Goal: Navigation & Orientation: Find specific page/section

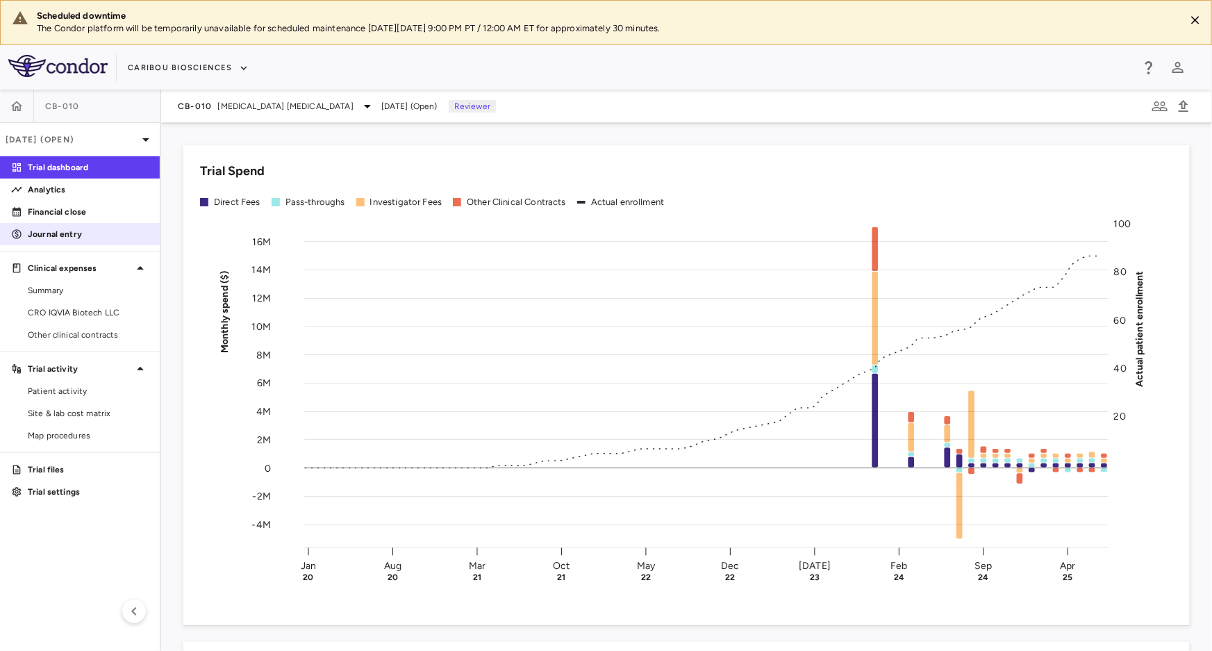
drag, startPoint x: 73, startPoint y: 213, endPoint x: 88, endPoint y: 222, distance: 17.5
click at [73, 213] on p "Financial close" at bounding box center [88, 212] width 121 height 13
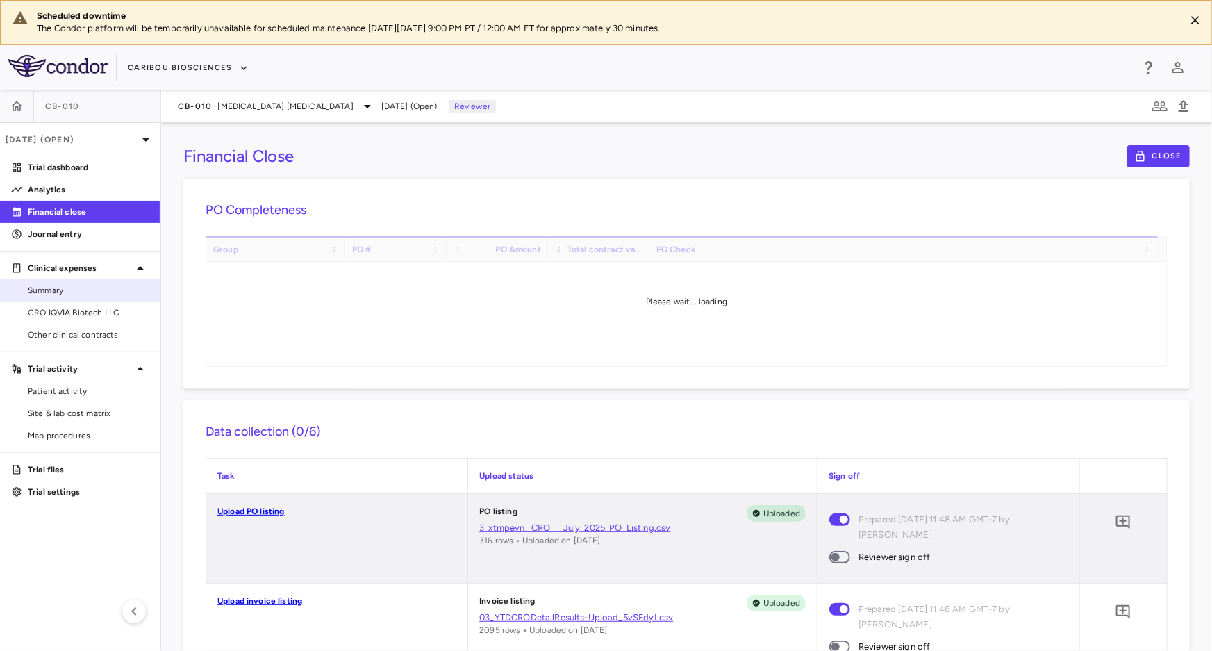
click at [52, 289] on span "Summary" at bounding box center [88, 290] width 121 height 13
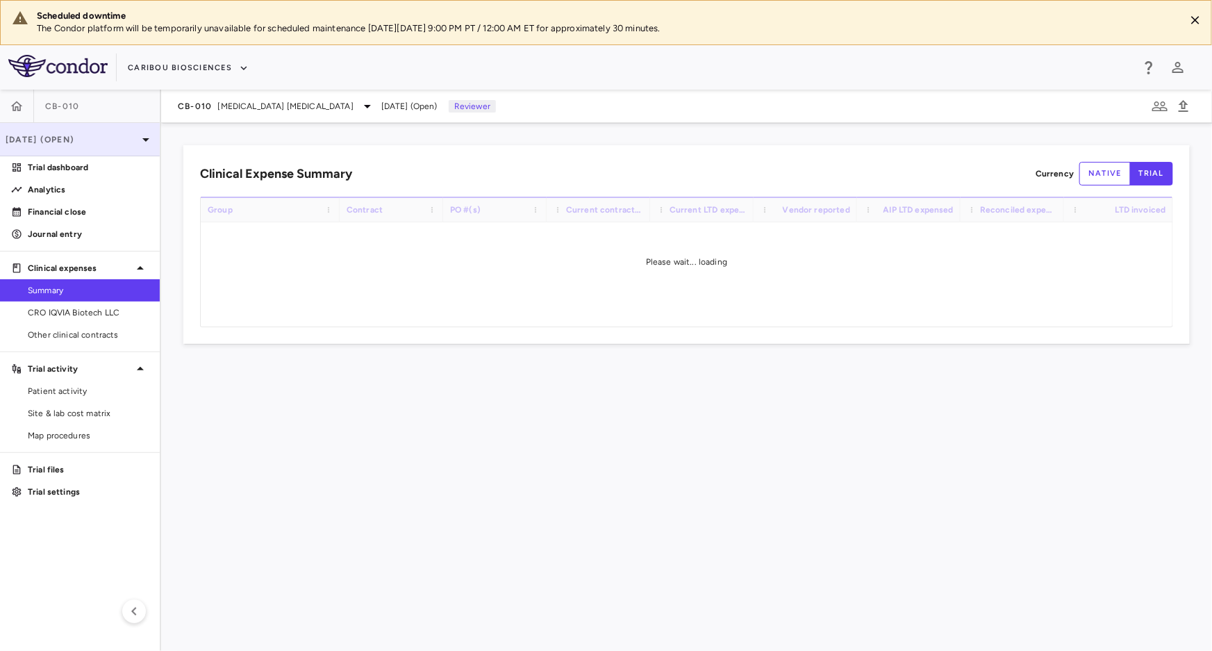
click at [106, 134] on p "Jul 2025 (Open)" at bounding box center [72, 139] width 132 height 13
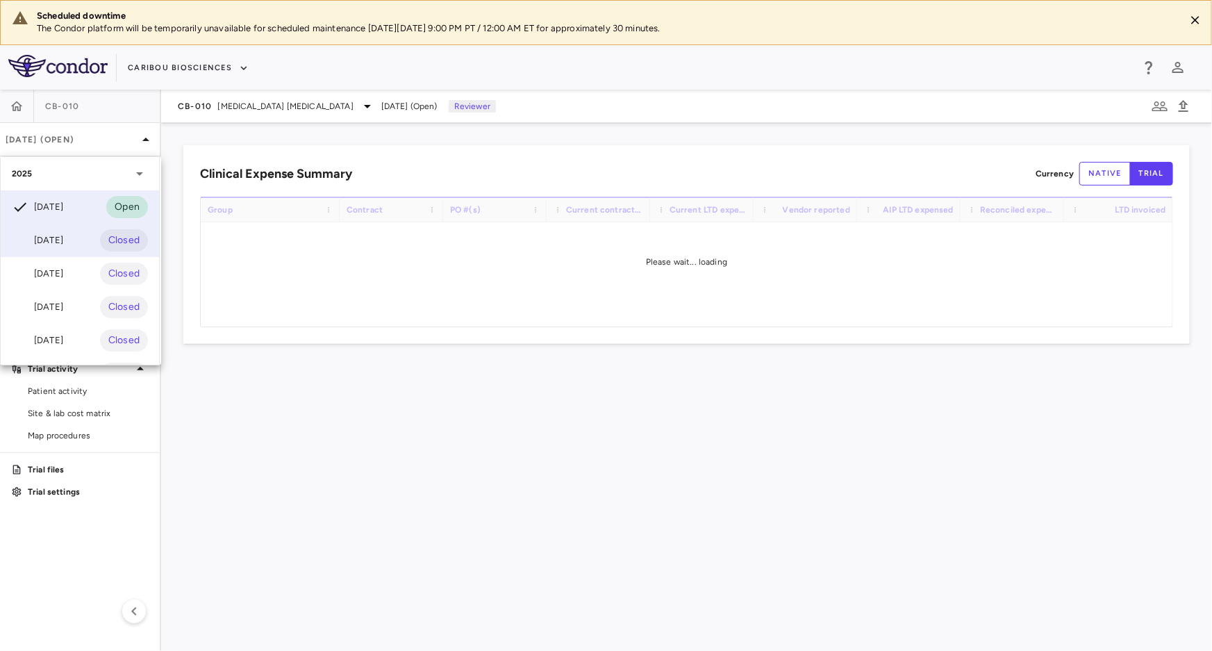
click at [49, 242] on div "Jun 2025" at bounding box center [37, 240] width 51 height 17
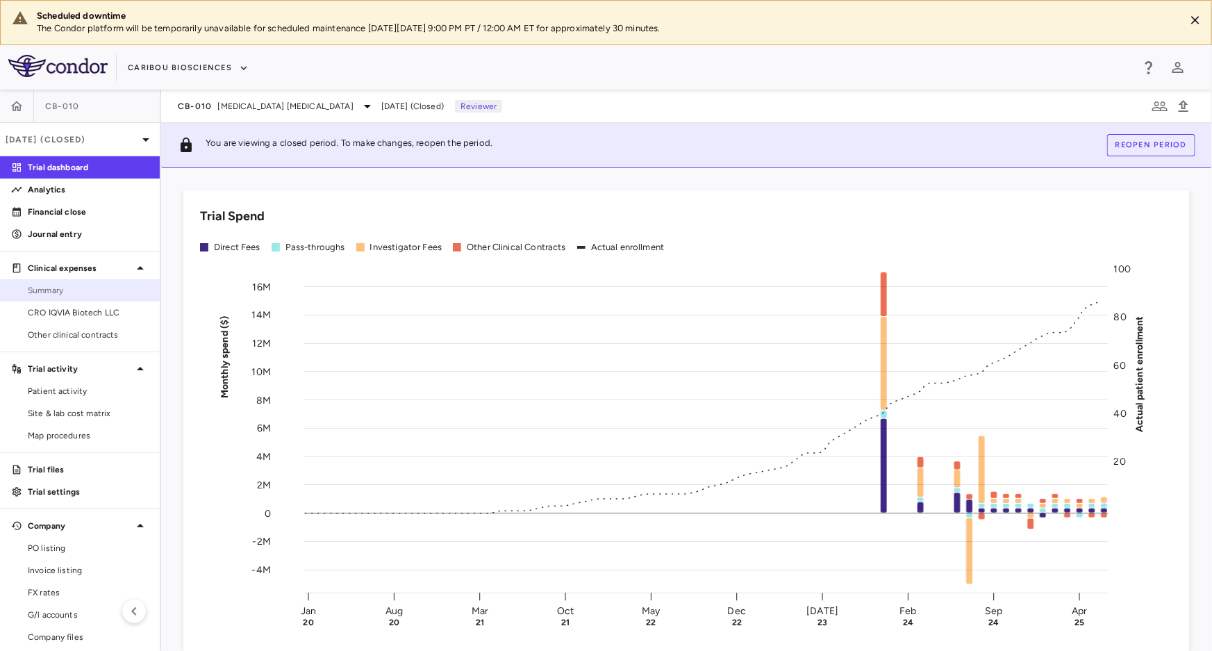
click at [49, 292] on span "Summary" at bounding box center [88, 290] width 121 height 13
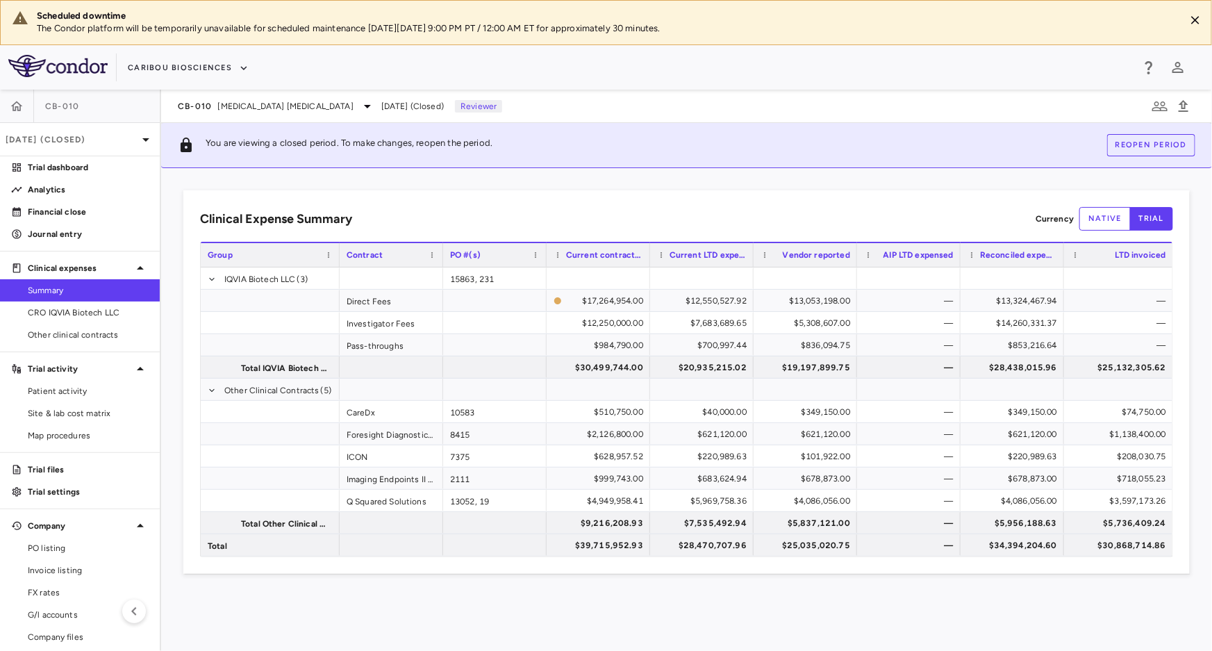
click at [63, 285] on span "Summary" at bounding box center [88, 290] width 121 height 13
click at [79, 390] on span "Patient activity" at bounding box center [88, 391] width 121 height 13
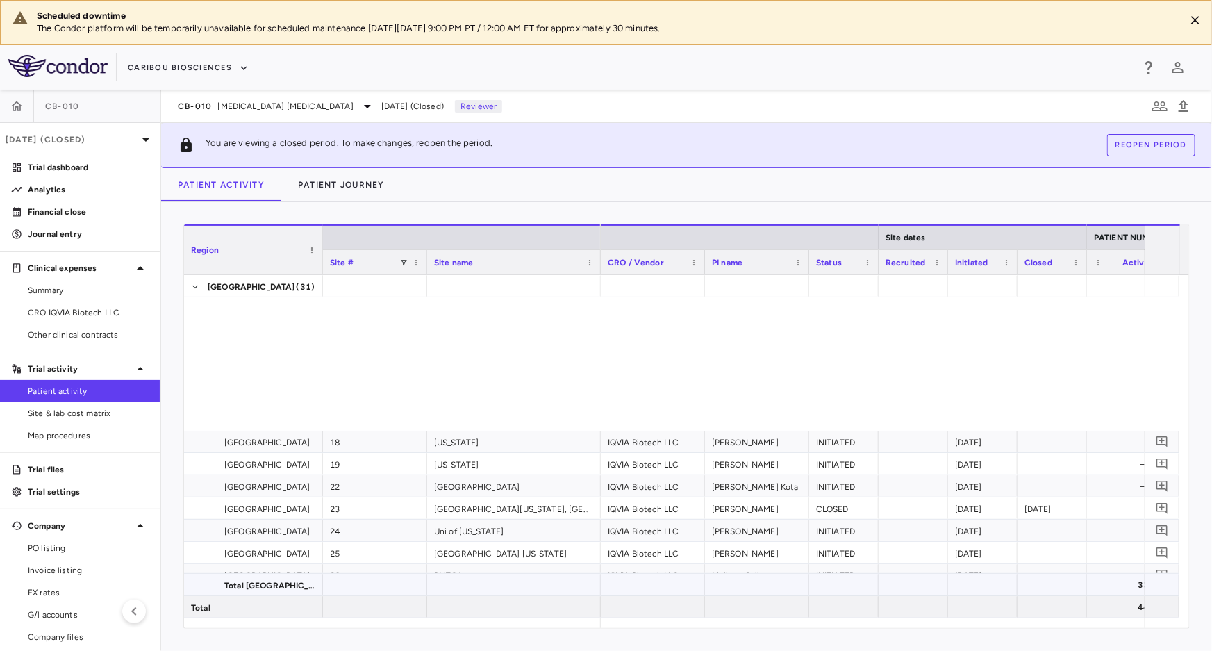
scroll to position [657, 0]
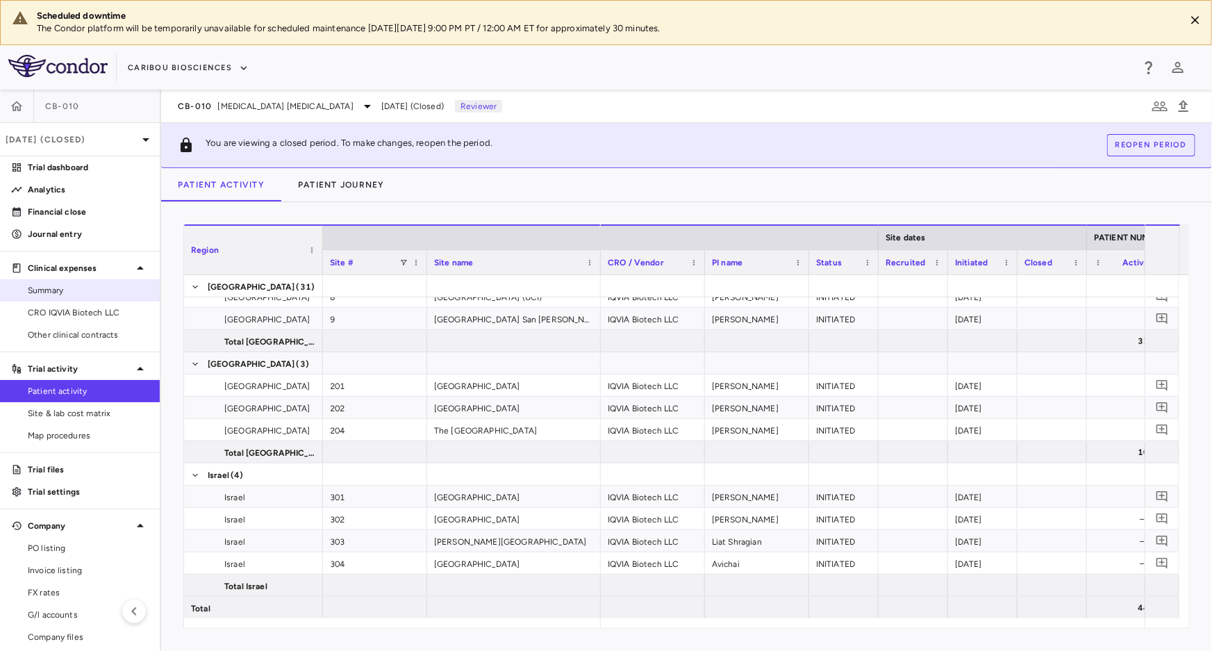
click at [67, 287] on span "Summary" at bounding box center [88, 290] width 121 height 13
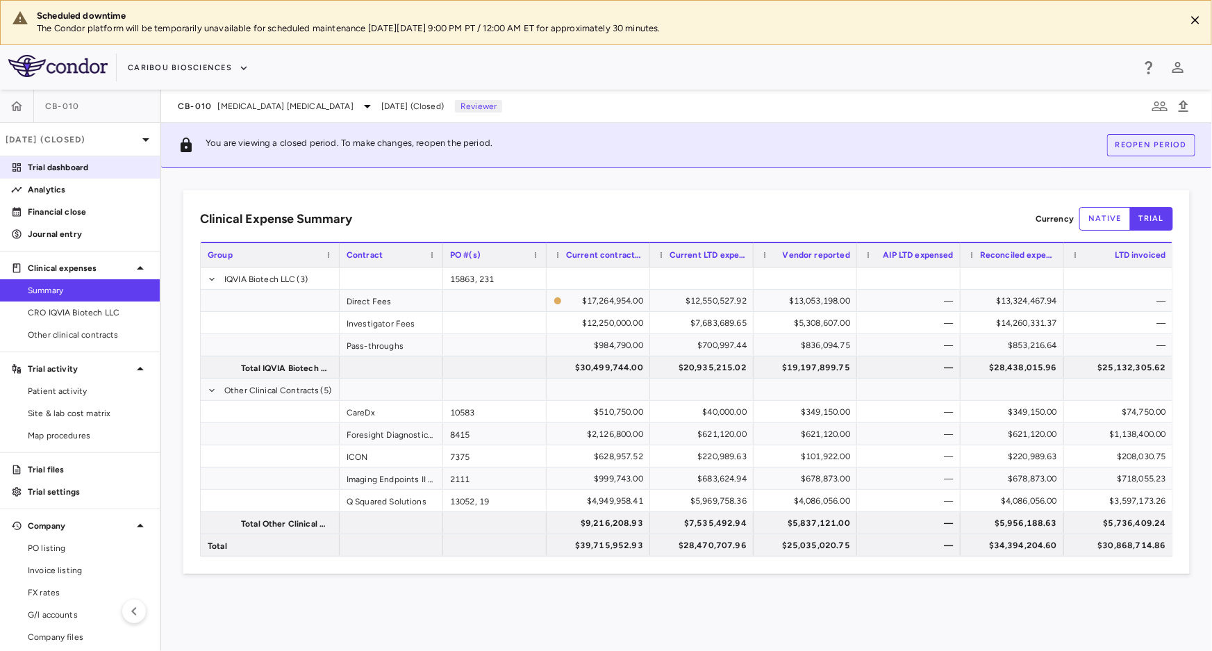
click at [46, 165] on p "Trial dashboard" at bounding box center [88, 167] width 121 height 13
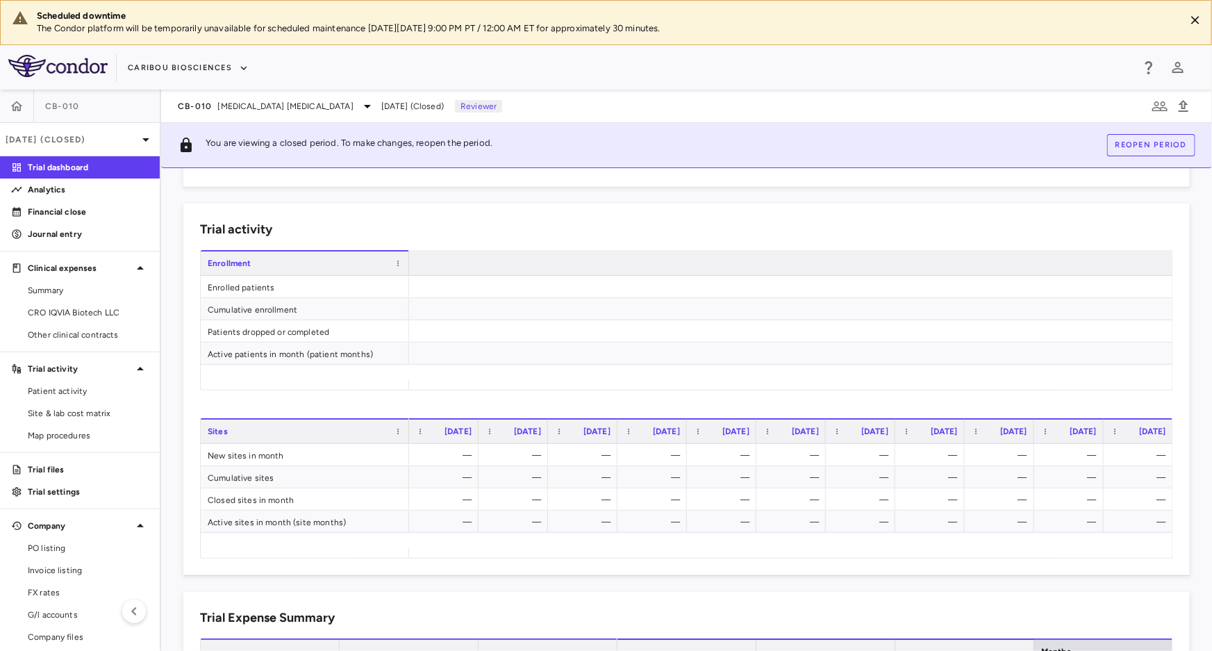
scroll to position [0, 3900]
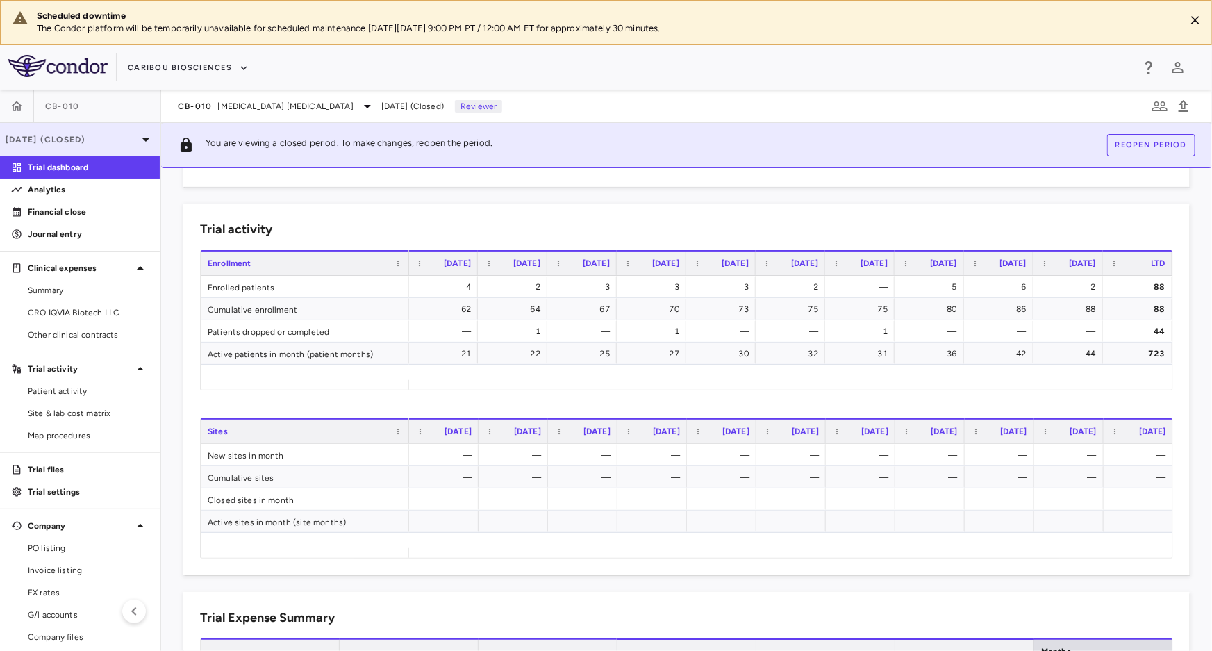
click at [77, 132] on div "Jun 2025 (Closed)" at bounding box center [80, 139] width 160 height 33
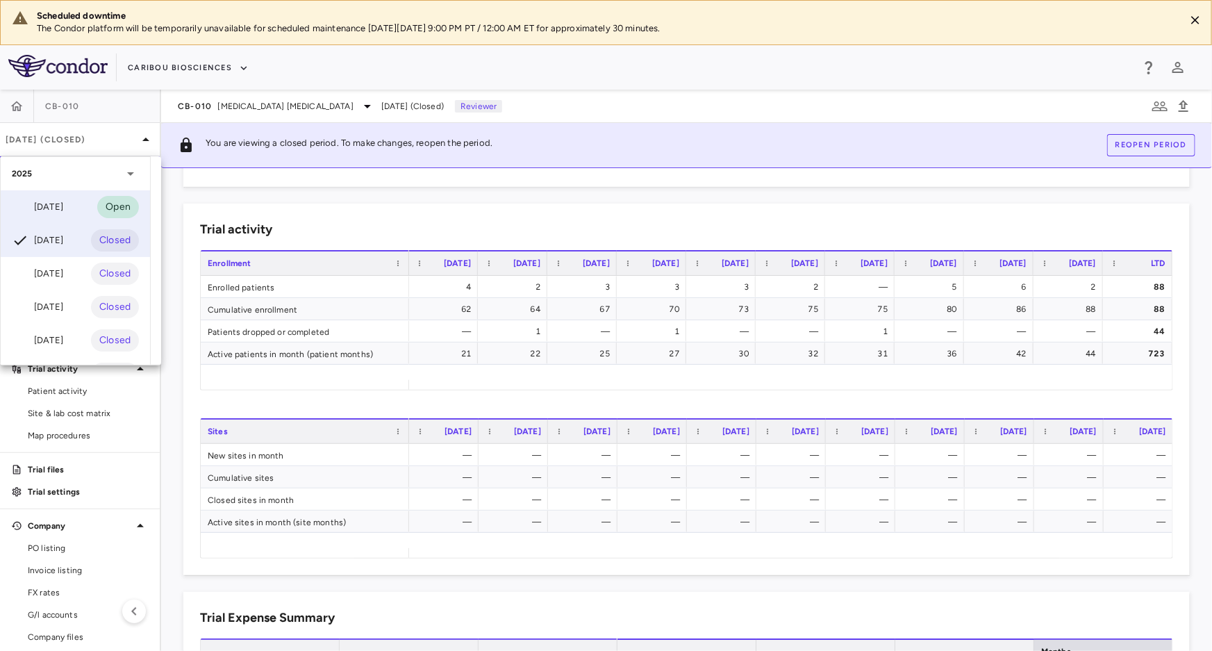
click at [45, 213] on div "Jul 2025" at bounding box center [37, 207] width 51 height 17
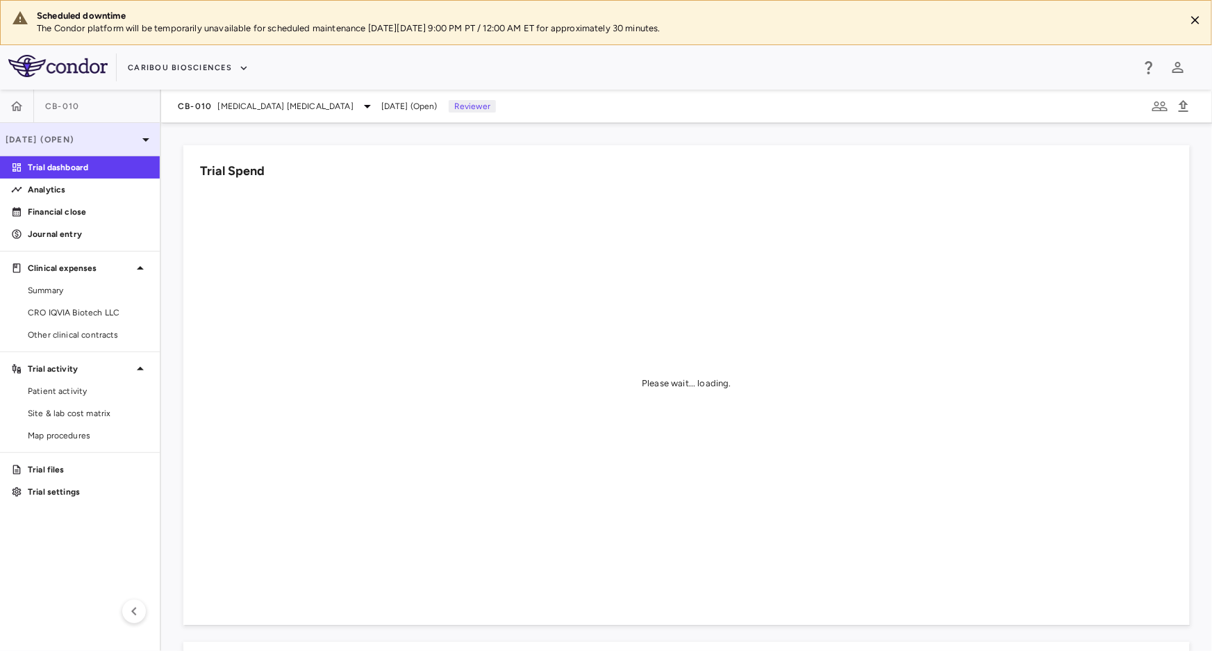
click at [39, 147] on div "Jul 2025 (Open)" at bounding box center [80, 139] width 160 height 33
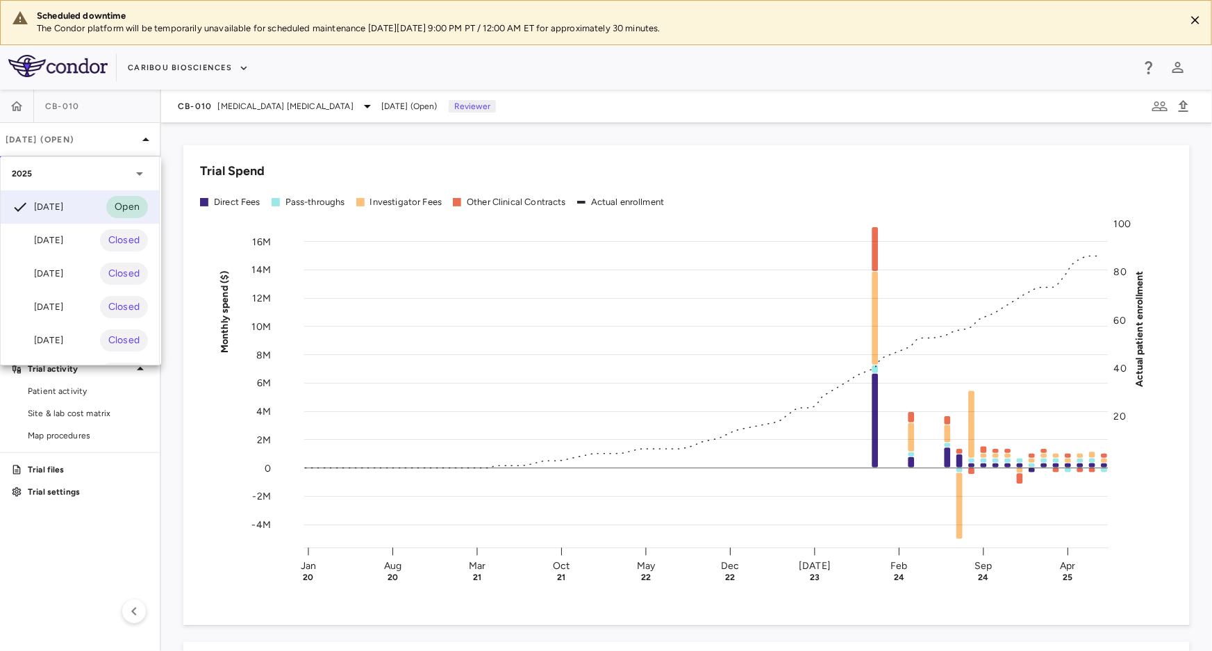
click at [625, 118] on div at bounding box center [606, 325] width 1212 height 651
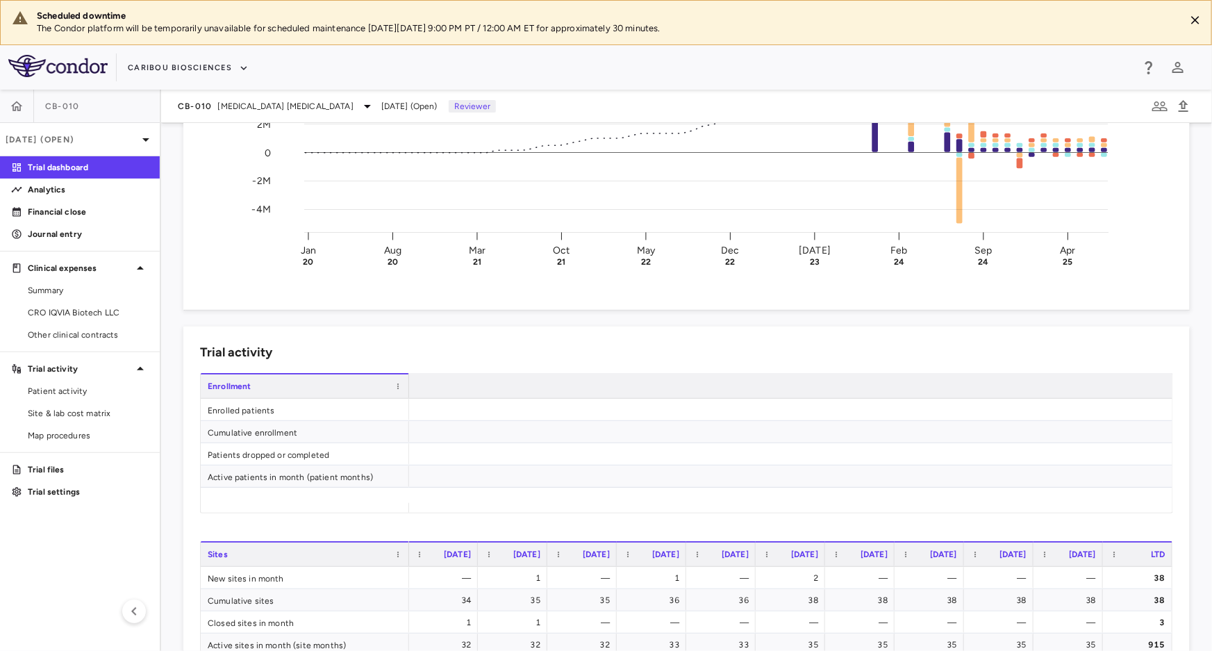
scroll to position [0, 3969]
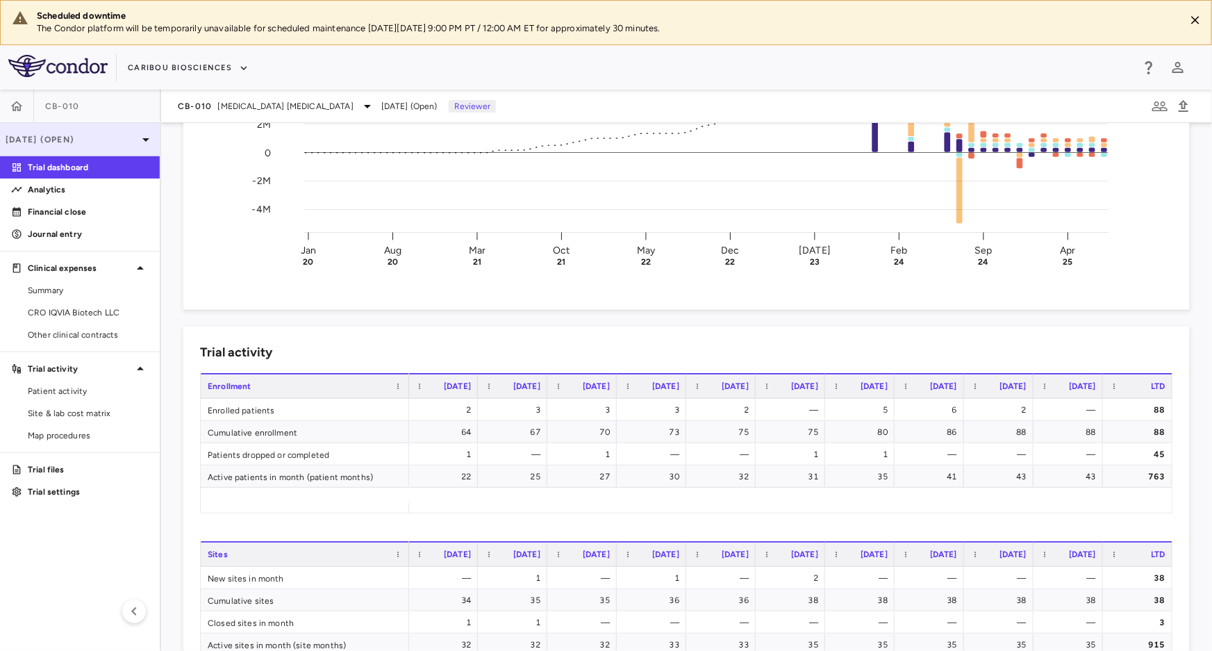
click at [51, 126] on div "Jul 2025 (Open)" at bounding box center [80, 139] width 160 height 33
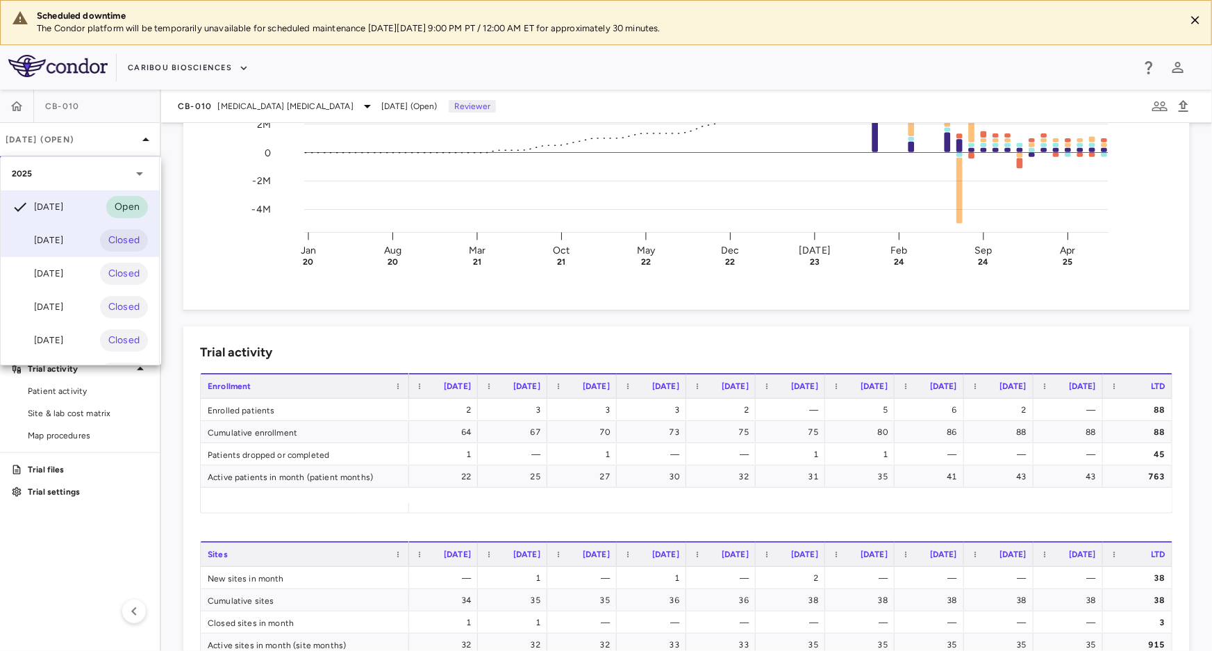
click at [53, 246] on div "Jun 2025" at bounding box center [37, 240] width 51 height 17
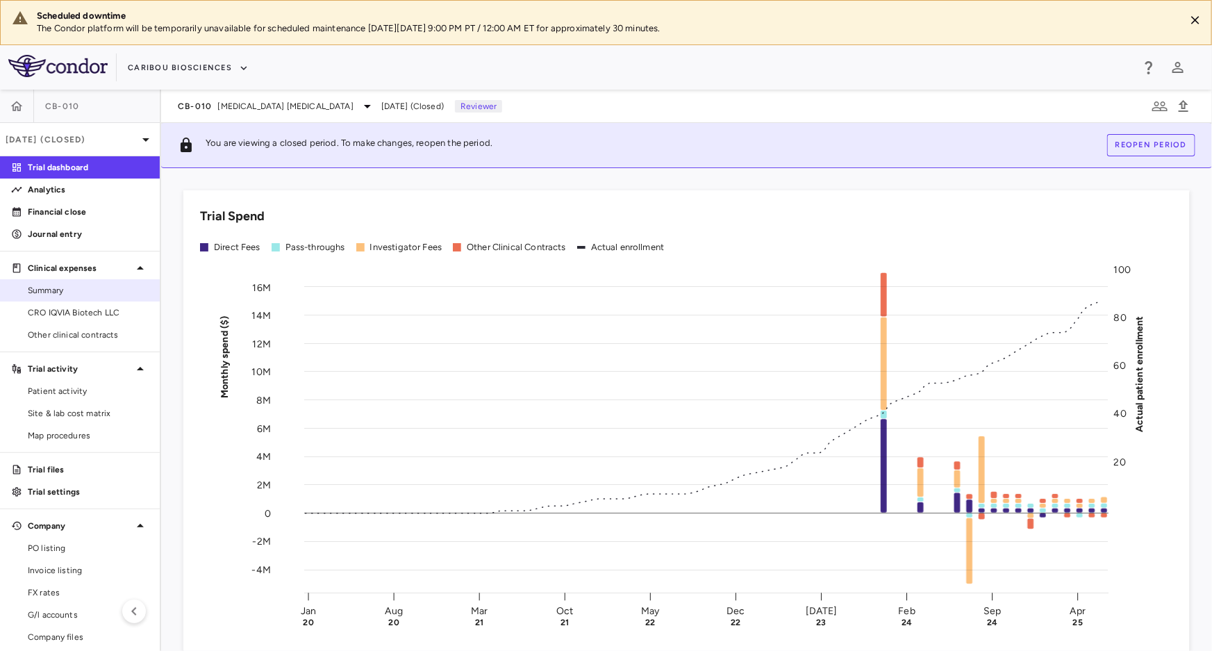
click at [60, 294] on span "Summary" at bounding box center [88, 290] width 121 height 13
